Goal: Task Accomplishment & Management: Manage account settings

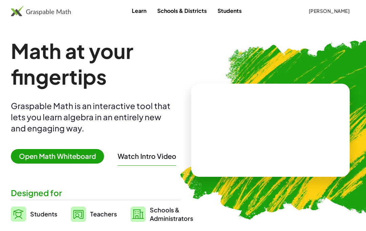
click at [100, 216] on span "Teachers" at bounding box center [103, 214] width 27 height 8
click at [90, 217] on span "Teachers" at bounding box center [103, 214] width 27 height 8
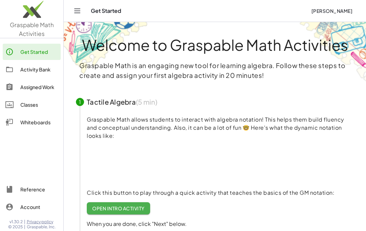
click at [43, 87] on div "Assigned Work" at bounding box center [39, 87] width 38 height 8
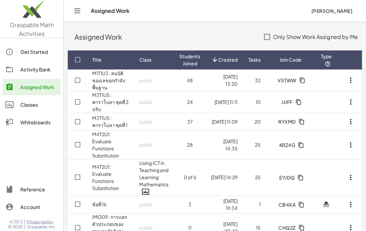
click at [115, 78] on link "M1T1U3 : สมบัติของเลขยกกำลังพื้นฐาน" at bounding box center [108, 80] width 33 height 20
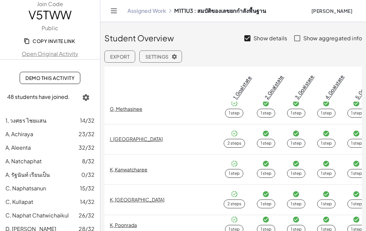
scroll to position [311, 0]
click at [84, 97] on icon "button" at bounding box center [86, 98] width 8 height 8
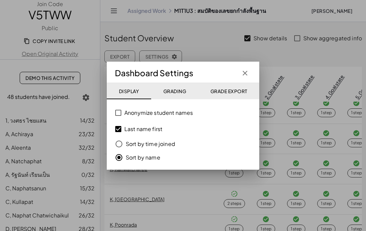
click at [247, 75] on icon "button" at bounding box center [245, 73] width 8 height 8
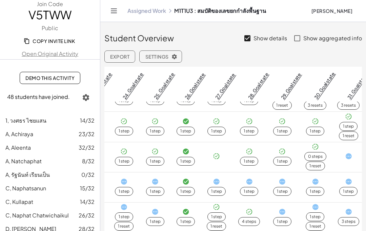
scroll to position [633, 857]
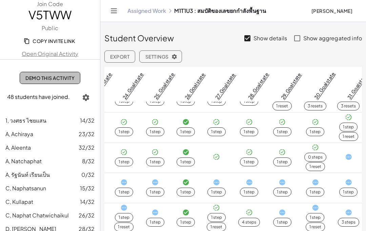
click at [53, 80] on span "Demo This Activity" at bounding box center [49, 78] width 49 height 6
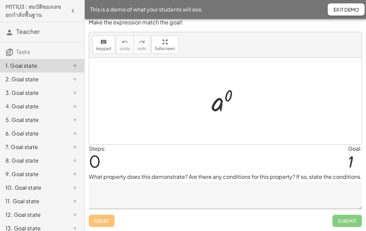
scroll to position [5, 0]
click at [147, 196] on textarea at bounding box center [225, 195] width 273 height 27
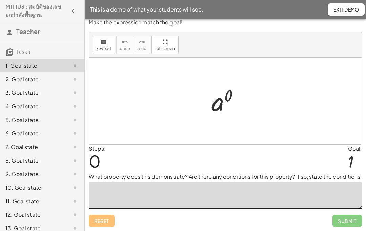
scroll to position [42, 0]
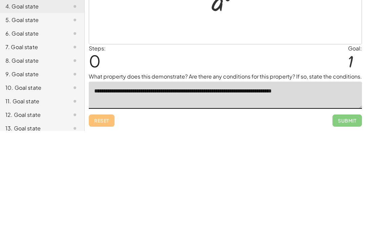
type textarea "**********"
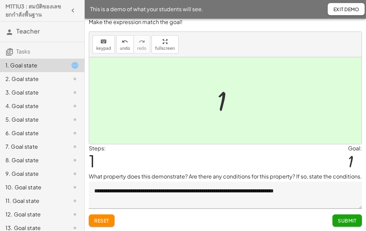
scroll to position [25, 0]
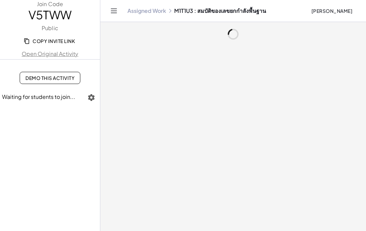
click at [88, 96] on icon "button" at bounding box center [92, 98] width 8 height 8
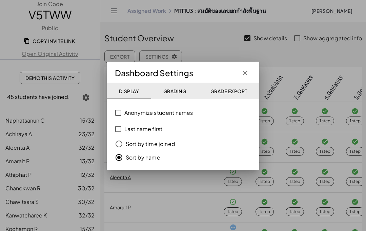
click at [243, 70] on icon "button" at bounding box center [245, 73] width 8 height 8
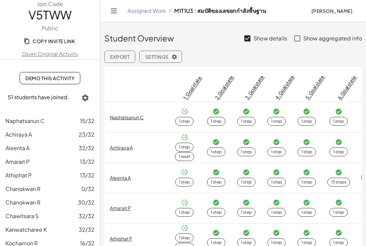
click at [143, 7] on link "Assigned Work" at bounding box center [147, 10] width 39 height 7
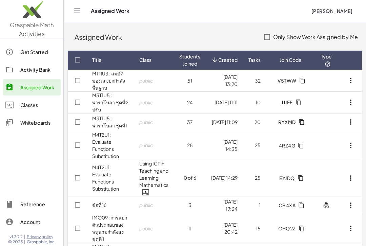
scroll to position [29, 0]
